Goal: Find specific page/section: Find specific page/section

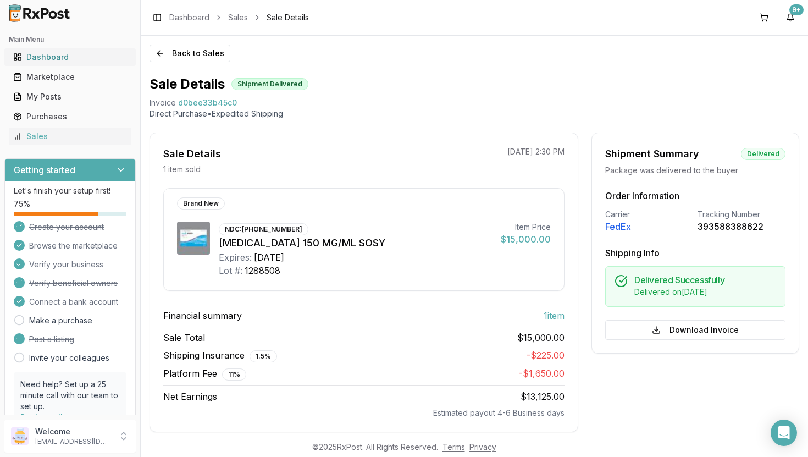
click at [53, 52] on div "Dashboard" at bounding box center [70, 57] width 114 height 11
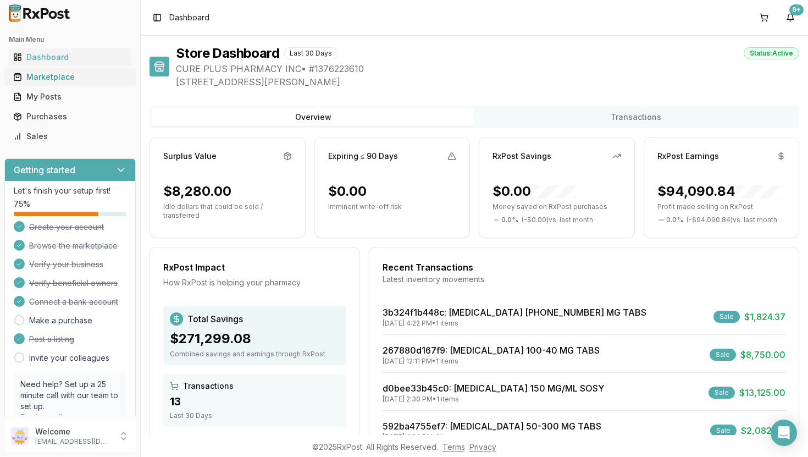
click at [57, 76] on div "Marketplace" at bounding box center [70, 76] width 114 height 11
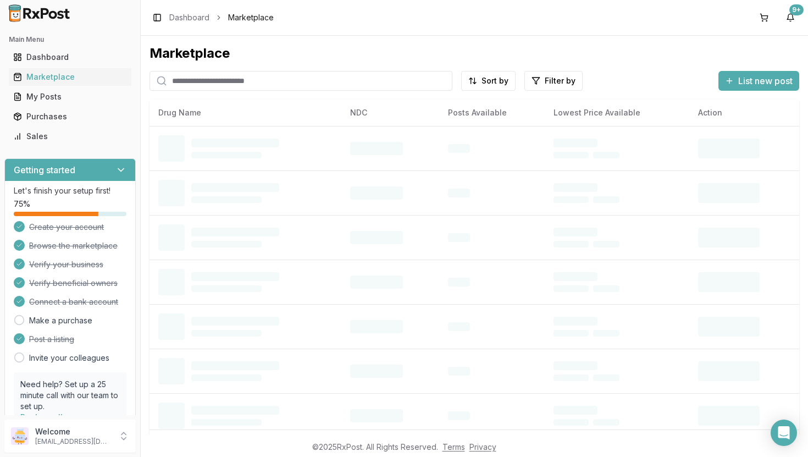
click at [279, 86] on input "search" at bounding box center [301, 81] width 303 height 20
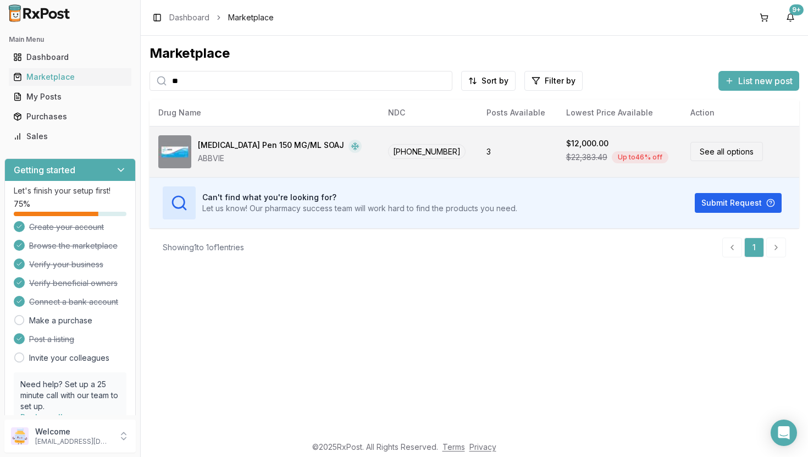
type input "*"
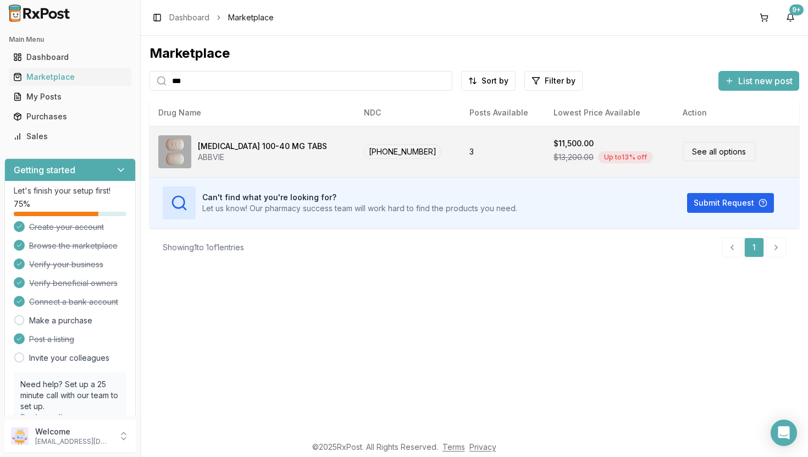
type input "***"
click at [461, 144] on td "3" at bounding box center [503, 151] width 85 height 51
